Goal: Find specific page/section: Find specific page/section

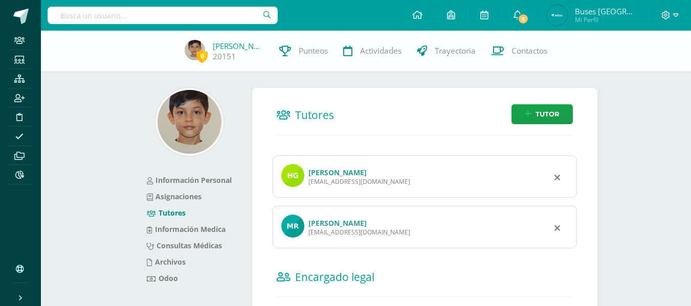
click at [162, 18] on input "text" at bounding box center [163, 15] width 230 height 17
type input "nicolle"
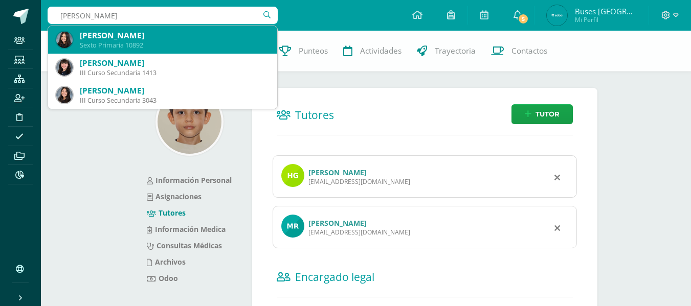
click at [124, 37] on div "Nicolle Villeda Ramos" at bounding box center [174, 35] width 189 height 11
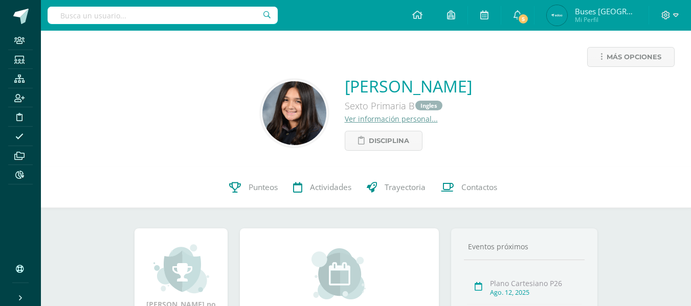
drag, startPoint x: 389, startPoint y: 121, endPoint x: 386, endPoint y: 116, distance: 5.7
click at [389, 121] on link "Ver información personal..." at bounding box center [391, 119] width 93 height 10
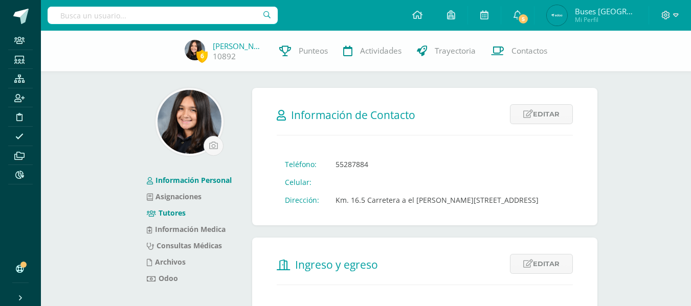
click at [167, 213] on link "Tutores" at bounding box center [166, 213] width 39 height 10
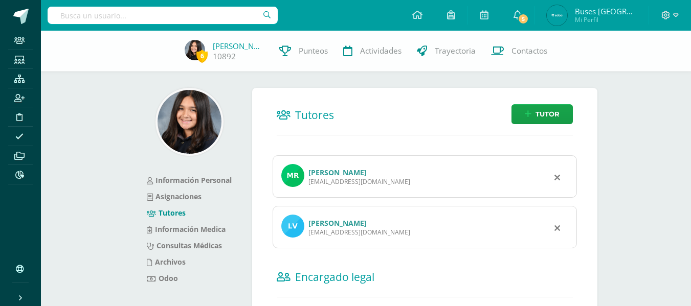
click at [168, 212] on link "Tutores" at bounding box center [166, 213] width 39 height 10
click at [313, 170] on link "[PERSON_NAME]" at bounding box center [337, 173] width 58 height 10
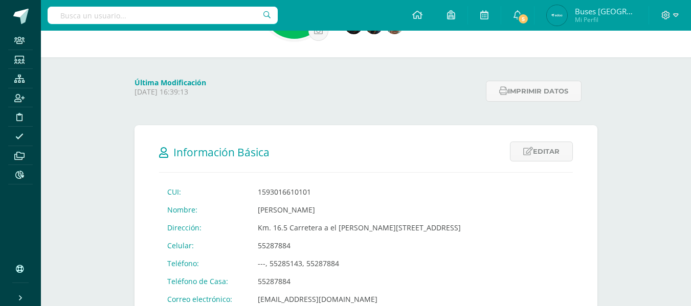
scroll to position [153, 0]
